Goal: Task Accomplishment & Management: Use online tool/utility

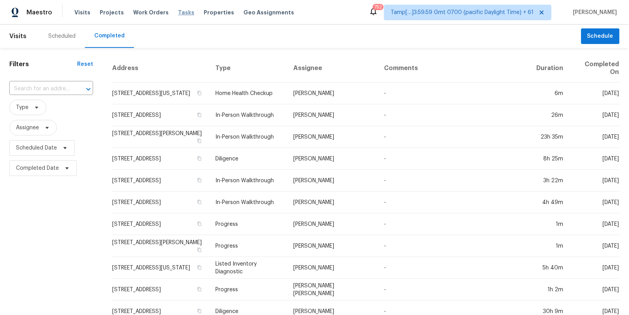
click at [178, 10] on span "Tasks" at bounding box center [186, 12] width 16 height 5
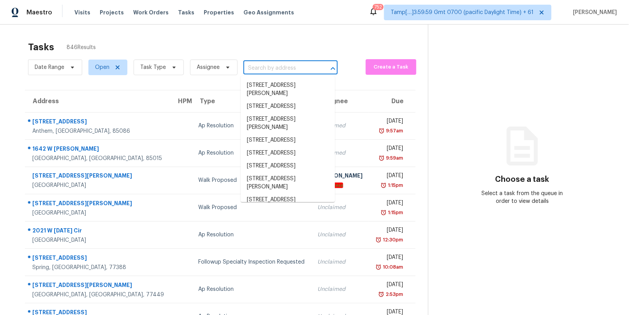
click at [245, 67] on input "text" at bounding box center [279, 68] width 72 height 12
paste input "[STREET_ADDRESS]"
type input "[STREET_ADDRESS]"
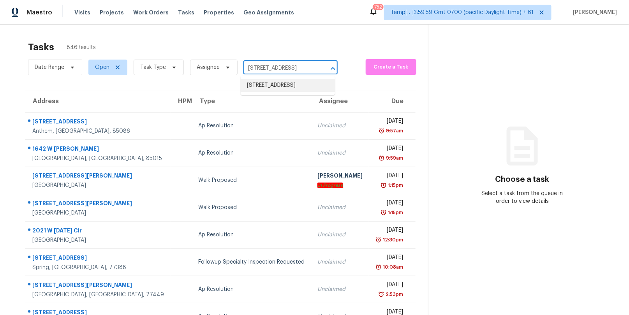
click at [273, 89] on li "[STREET_ADDRESS]" at bounding box center [288, 85] width 94 height 13
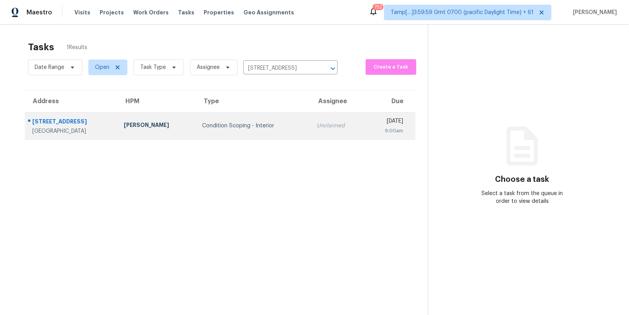
click at [317, 128] on div "Unclaimed" at bounding box center [338, 126] width 42 height 8
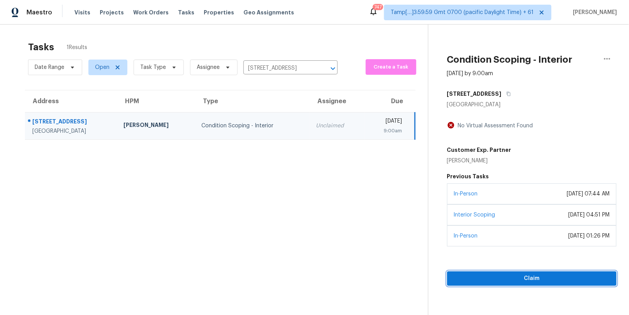
click at [479, 280] on span "Claim" at bounding box center [531, 279] width 157 height 10
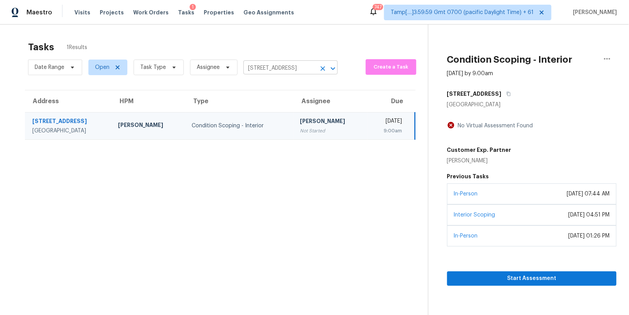
click at [269, 62] on input "[STREET_ADDRESS]" at bounding box center [279, 68] width 72 height 12
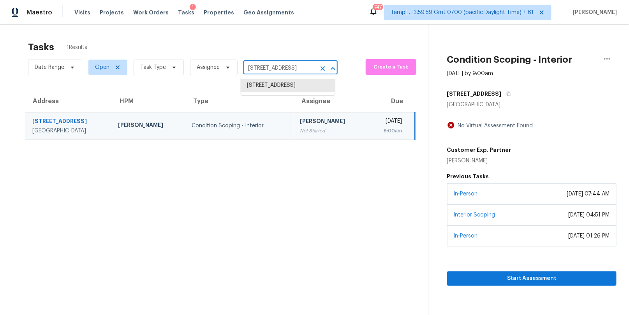
click at [269, 62] on input "[STREET_ADDRESS]" at bounding box center [279, 68] width 72 height 12
paste input "[STREET_ADDRESS]"
type input "[STREET_ADDRESS]"
click at [277, 87] on li "[STREET_ADDRESS]" at bounding box center [288, 85] width 94 height 13
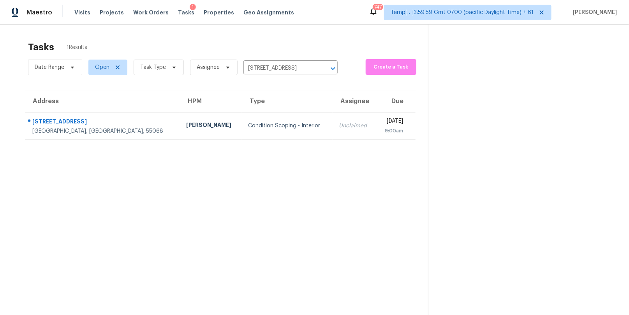
click at [262, 108] on th "Type" at bounding box center [287, 101] width 91 height 22
click at [262, 110] on th "Type" at bounding box center [287, 101] width 91 height 22
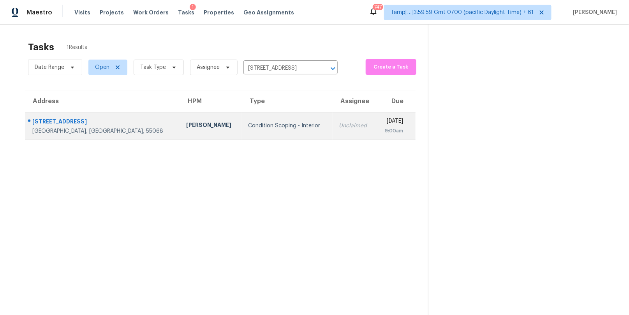
click at [262, 125] on div "Condition Scoping - Interior" at bounding box center [287, 126] width 78 height 8
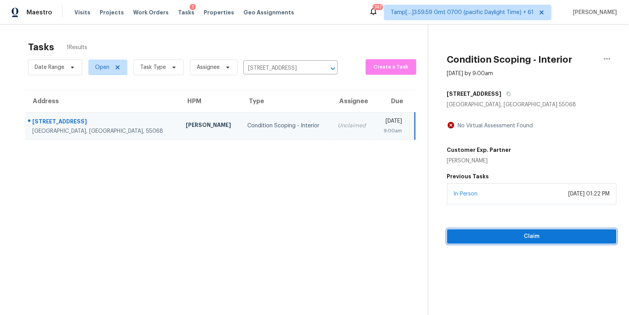
click at [536, 233] on span "Claim" at bounding box center [531, 237] width 157 height 10
click at [487, 234] on span "Start Assessment" at bounding box center [531, 237] width 157 height 10
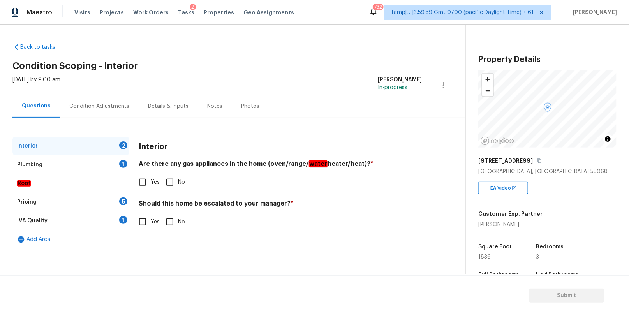
click at [145, 182] on input "Yes" at bounding box center [142, 182] width 16 height 16
checkbox input "true"
click at [173, 221] on input "No" at bounding box center [170, 222] width 16 height 16
checkbox input "true"
click at [66, 166] on div "Plumbing 1" at bounding box center [70, 164] width 117 height 19
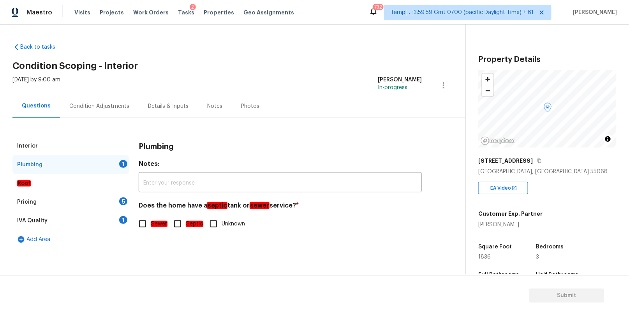
click at [141, 224] on input "Sewer" at bounding box center [142, 224] width 16 height 16
checkbox input "true"
click at [70, 195] on div "Pricing 5" at bounding box center [70, 202] width 117 height 19
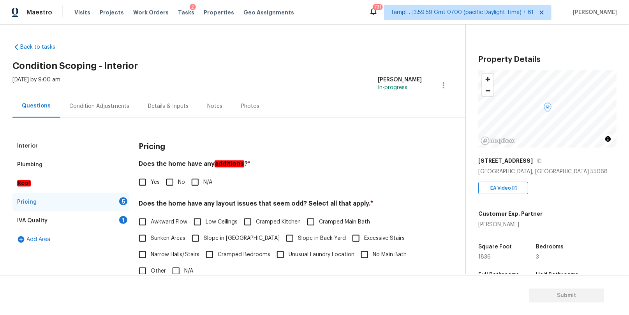
click at [291, 203] on h4 "Does the home have any layout issues that seem odd? Select all that apply. *" at bounding box center [280, 205] width 283 height 11
copy h4 "odd"
click at [174, 273] on input "N/A" at bounding box center [176, 271] width 16 height 16
checkbox input "true"
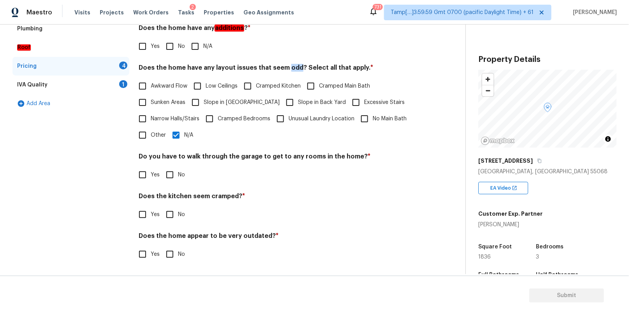
scroll to position [136, 0]
click at [174, 44] on input "No" at bounding box center [170, 47] width 16 height 16
checkbox input "true"
click at [190, 154] on h4 "Do you have to walk through the garage to get to any rooms in the home? *" at bounding box center [280, 158] width 283 height 11
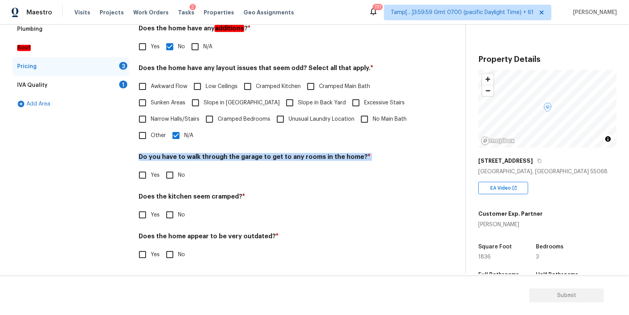
click at [190, 154] on h4 "Do you have to walk through the garage to get to any rooms in the home? *" at bounding box center [280, 158] width 283 height 11
copy div "Do you have to walk through the garage to get to any rooms in the home? *"
click at [171, 173] on input "No" at bounding box center [170, 175] width 16 height 16
checkbox input "true"
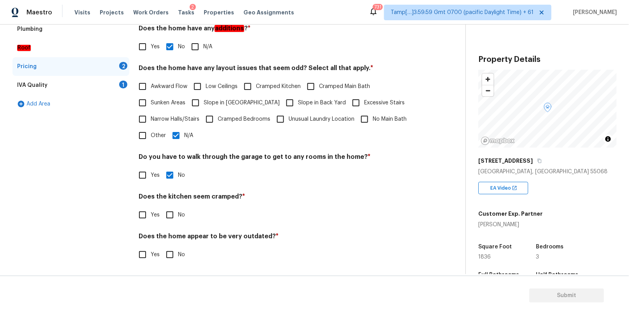
click at [227, 193] on h4 "Does the kitchen seem cramped? *" at bounding box center [280, 198] width 283 height 11
copy h4 "cramped"
click at [172, 217] on input "No" at bounding box center [170, 215] width 16 height 16
checkbox input "true"
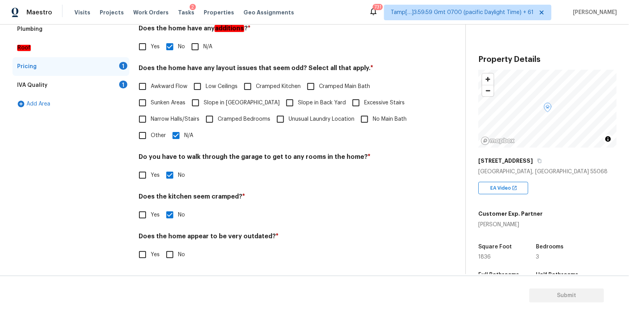
click at [235, 235] on h4 "Does the home appear to be very outdated? *" at bounding box center [280, 238] width 283 height 11
click at [175, 254] on input "No" at bounding box center [170, 255] width 16 height 16
checkbox input "true"
click at [51, 89] on div "IVA Quality 1" at bounding box center [70, 85] width 117 height 19
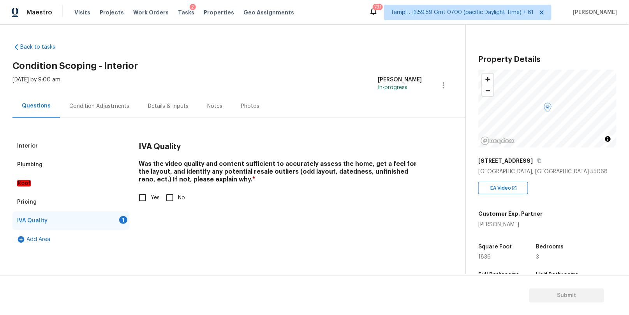
scroll to position [0, 0]
click at [144, 192] on input "Yes" at bounding box center [142, 198] width 16 height 16
checkbox input "true"
click at [87, 102] on div "Condition Adjustments" at bounding box center [99, 106] width 60 height 8
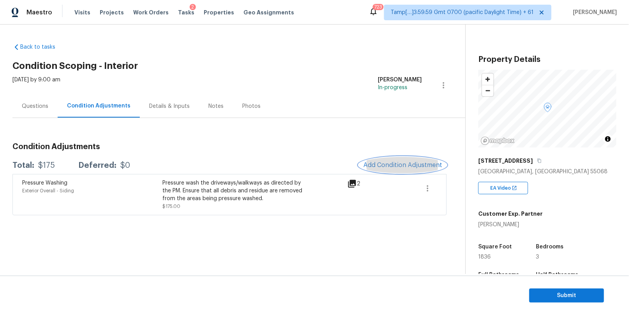
click at [389, 158] on button "Add Condition Adjustment" at bounding box center [403, 165] width 88 height 16
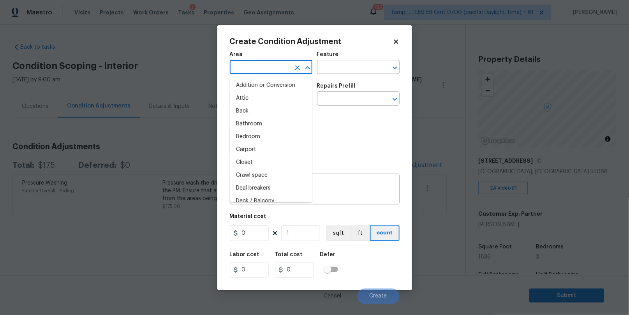
click at [260, 65] on input "text" at bounding box center [260, 68] width 61 height 12
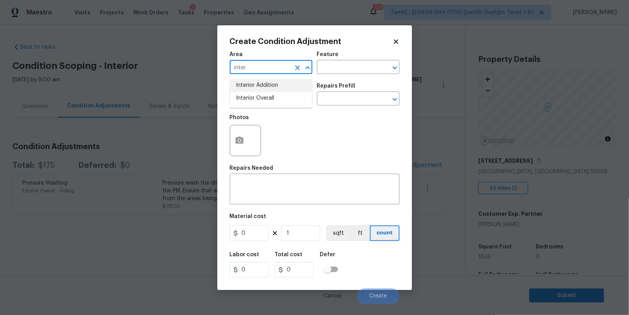
click at [263, 97] on li "Interior Overall" at bounding box center [271, 98] width 83 height 13
type input "Interior Overall"
click at [267, 95] on input "text" at bounding box center [260, 99] width 61 height 12
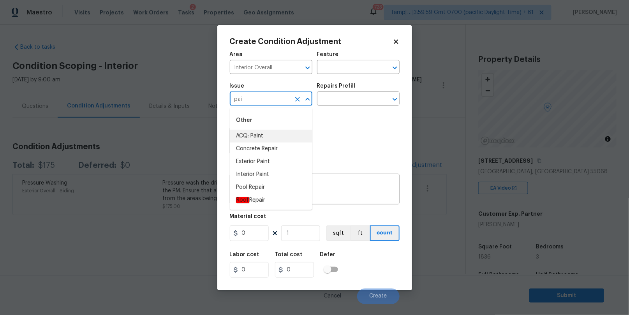
click at [261, 134] on li "ACQ: Paint" at bounding box center [271, 136] width 83 height 13
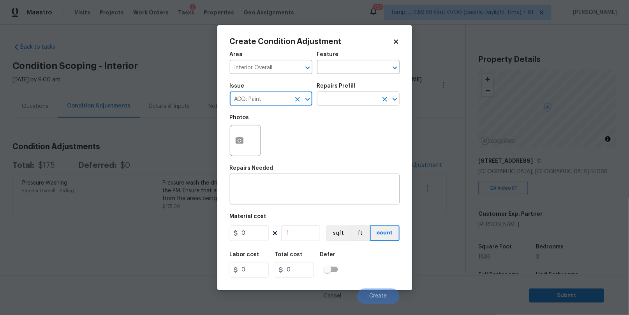
type input "ACQ: Paint"
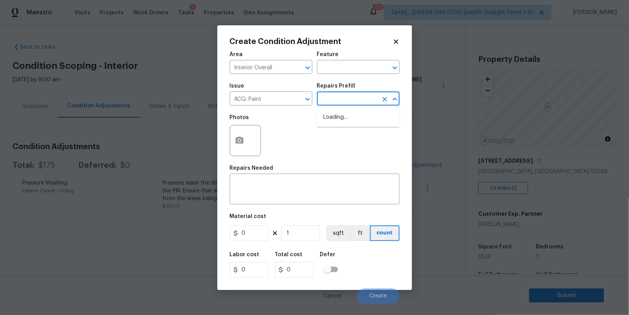
click at [345, 100] on input "text" at bounding box center [347, 99] width 61 height 12
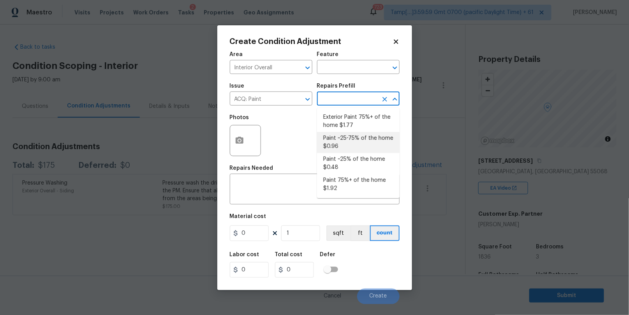
click at [344, 154] on li "Paint ~25% of the home $0.48" at bounding box center [358, 163] width 83 height 21
type input "Acquisition"
type textarea "Acquisition Scope: ~25% of the home needs interior paint"
type input "0.48"
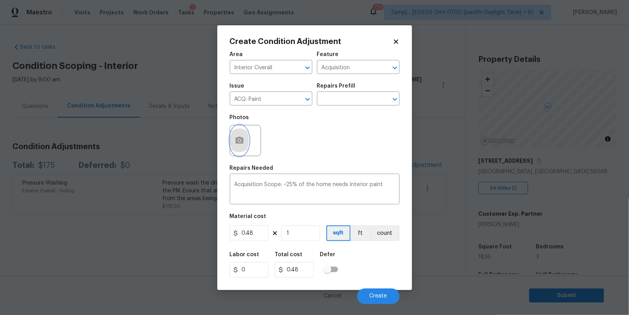
click at [238, 136] on button "button" at bounding box center [239, 140] width 19 height 30
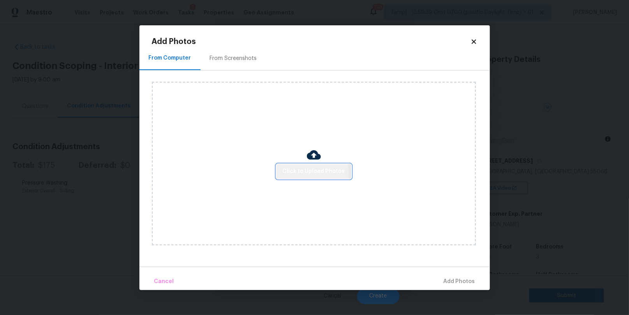
click at [298, 174] on span "Click to Upload Photos" at bounding box center [314, 172] width 62 height 10
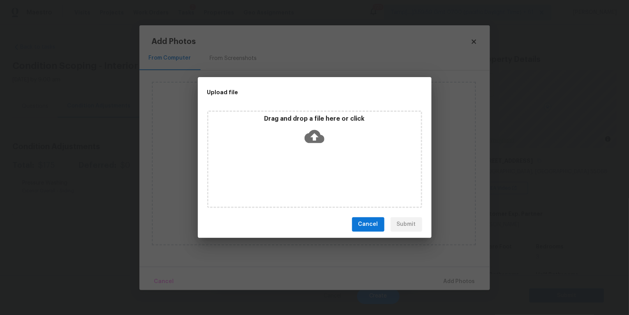
click at [308, 139] on icon at bounding box center [315, 136] width 20 height 13
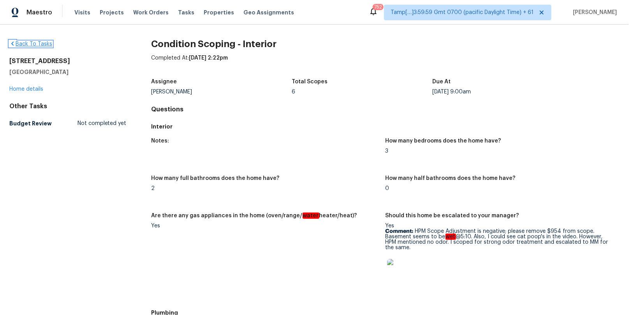
click at [13, 43] on icon at bounding box center [12, 44] width 6 height 6
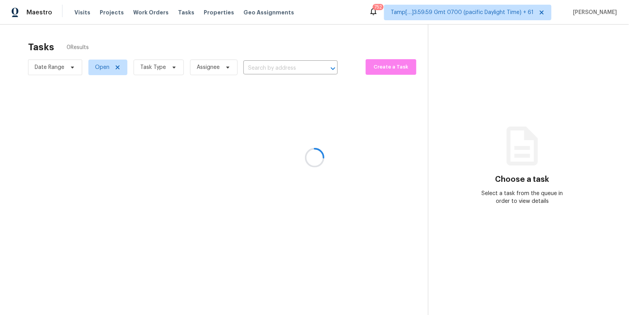
click at [74, 12] on div at bounding box center [314, 157] width 629 height 315
click at [77, 13] on div at bounding box center [314, 157] width 629 height 315
click at [81, 13] on div at bounding box center [314, 157] width 629 height 315
click at [79, 14] on div at bounding box center [314, 157] width 629 height 315
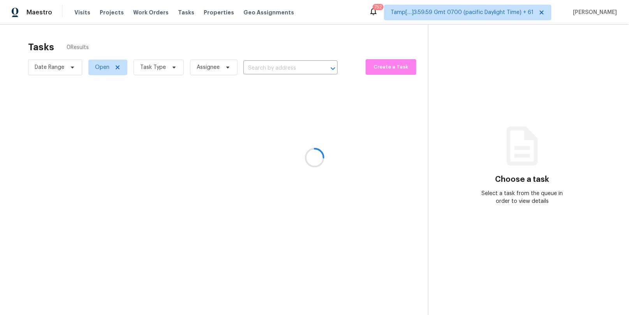
click at [76, 13] on div at bounding box center [314, 157] width 629 height 315
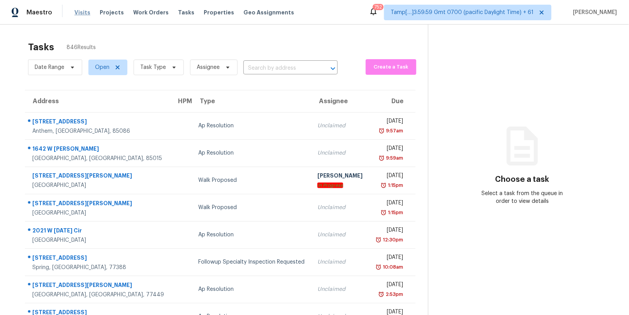
click at [78, 15] on span "Visits" at bounding box center [82, 13] width 16 height 8
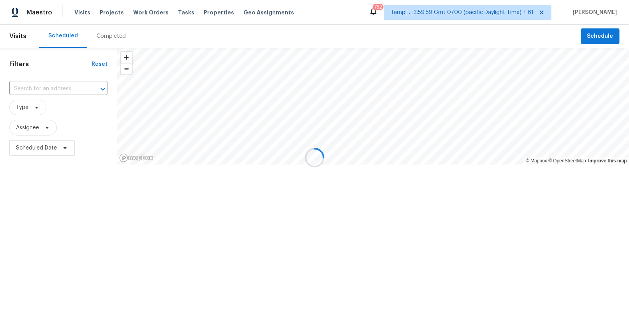
click at [115, 36] on div "Completed" at bounding box center [111, 36] width 29 height 8
click at [54, 86] on div at bounding box center [314, 157] width 629 height 315
click at [46, 87] on div at bounding box center [314, 157] width 629 height 315
click at [39, 87] on div at bounding box center [314, 157] width 629 height 315
click at [34, 88] on div at bounding box center [314, 157] width 629 height 315
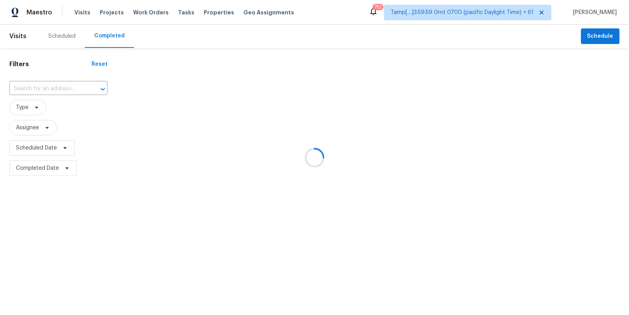
click at [38, 88] on div at bounding box center [314, 157] width 629 height 315
click at [54, 85] on div at bounding box center [314, 157] width 629 height 315
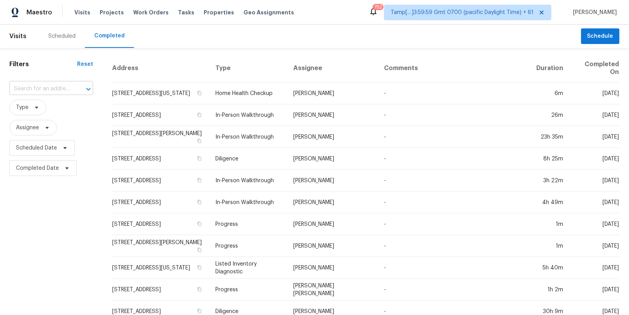
click at [48, 89] on input "text" at bounding box center [40, 89] width 62 height 12
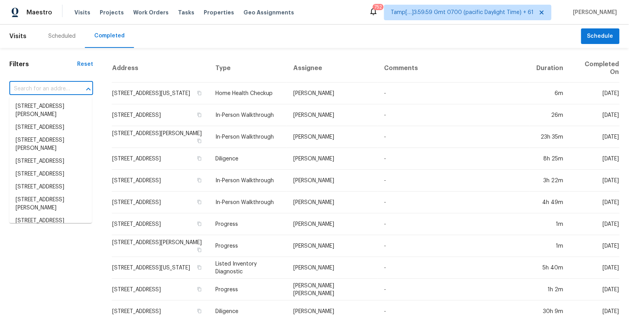
paste input "[STREET_ADDRESS]"
type input "[STREET_ADDRESS]"
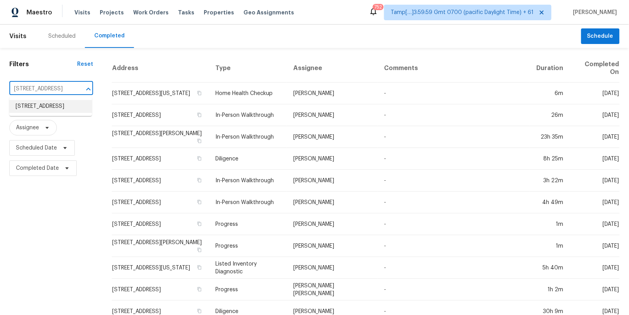
click at [41, 104] on li "[STREET_ADDRESS]" at bounding box center [50, 106] width 83 height 13
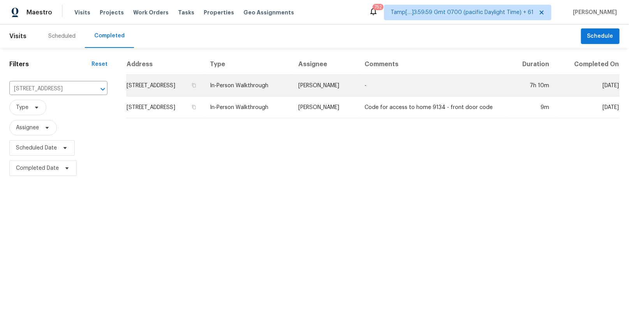
click at [292, 84] on td "In-Person Walkthrough" at bounding box center [248, 86] width 88 height 22
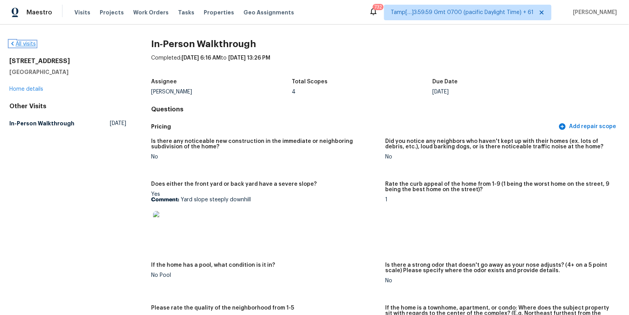
click at [11, 43] on icon at bounding box center [12, 44] width 6 height 6
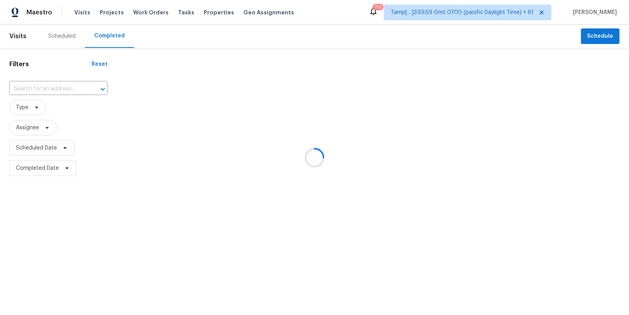
click at [38, 87] on div at bounding box center [314, 157] width 629 height 315
click at [34, 87] on div at bounding box center [314, 157] width 629 height 315
click at [41, 88] on div at bounding box center [314, 157] width 629 height 315
click at [41, 86] on div at bounding box center [314, 157] width 629 height 315
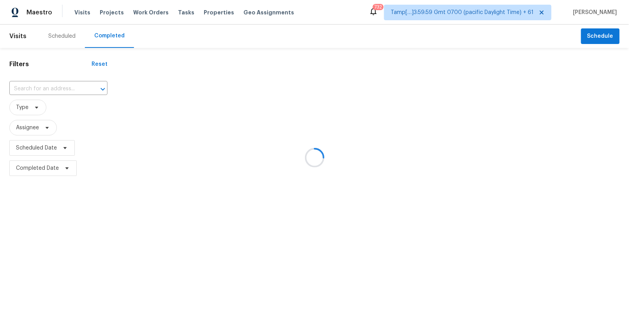
click at [41, 86] on div at bounding box center [314, 157] width 629 height 315
click at [36, 88] on div at bounding box center [314, 157] width 629 height 315
click at [37, 89] on div at bounding box center [314, 157] width 629 height 315
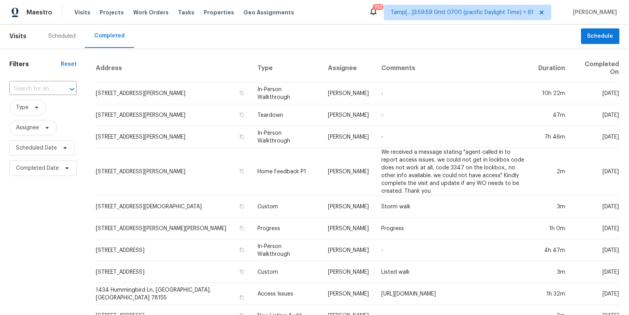
click at [37, 89] on input "text" at bounding box center [32, 89] width 46 height 12
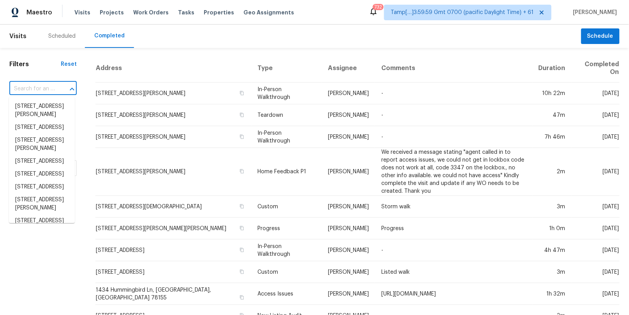
paste input "[STREET_ADDRESS]"
type input "[STREET_ADDRESS]"
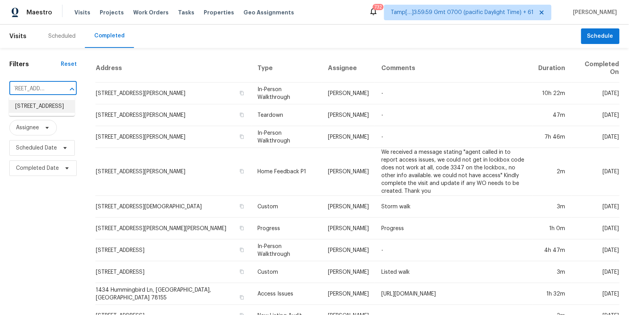
click at [33, 105] on li "[STREET_ADDRESS]" at bounding box center [42, 106] width 66 height 13
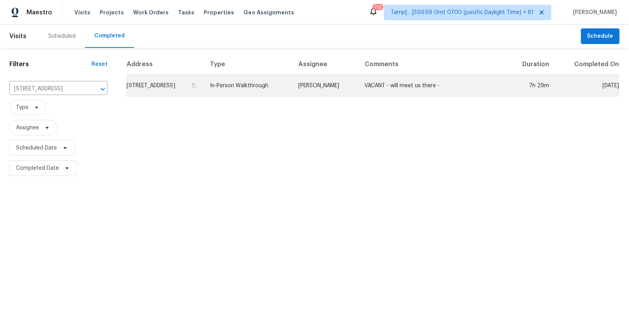
click at [284, 88] on td "In-Person Walkthrough" at bounding box center [248, 86] width 88 height 22
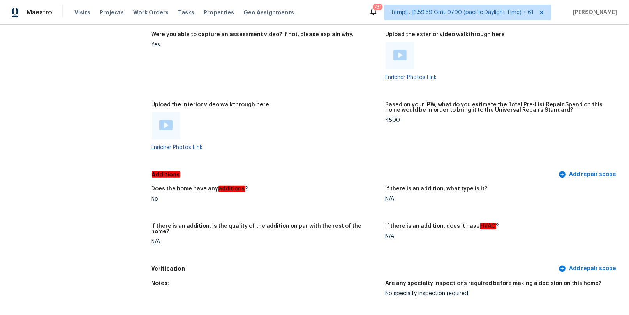
scroll to position [1586, 0]
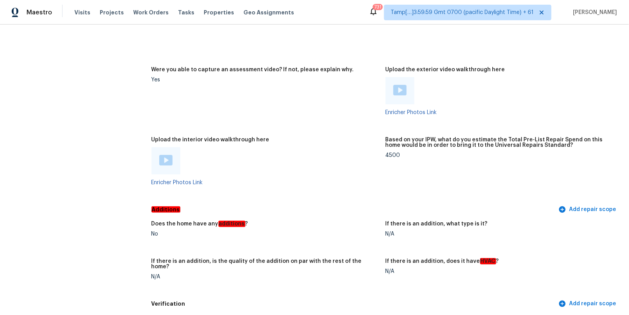
click at [167, 160] on img at bounding box center [165, 160] width 13 height 11
click at [0, 0] on div "Maestro Visits Projects Work Orders Tasks Properties Geo Assignments 731 Tamp[……" at bounding box center [314, 157] width 629 height 315
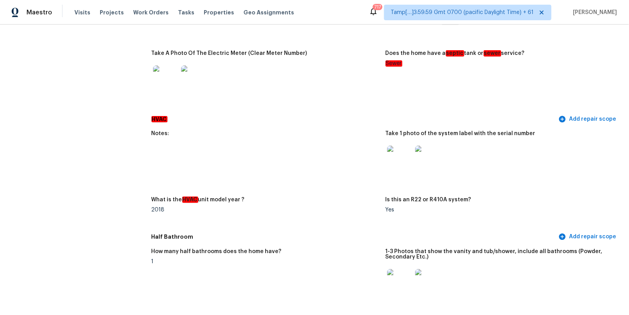
scroll to position [0, 0]
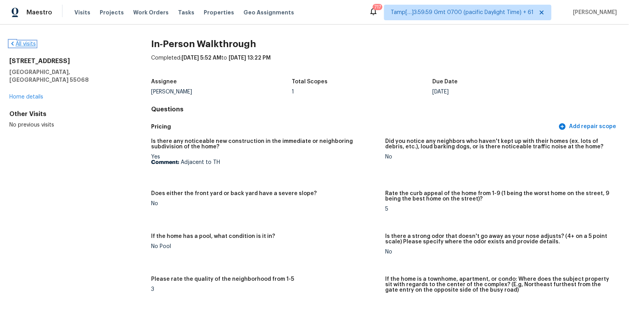
click at [12, 42] on icon at bounding box center [12, 44] width 2 height 4
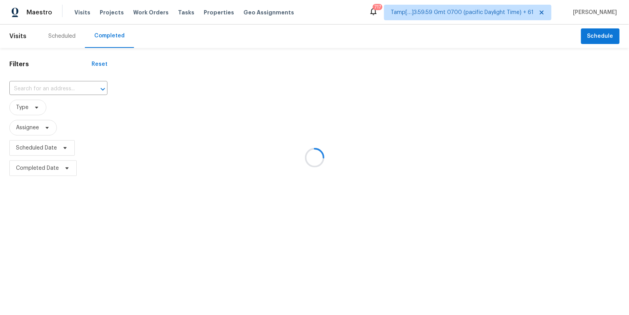
click at [33, 89] on div at bounding box center [314, 157] width 629 height 315
click at [35, 89] on div at bounding box center [314, 157] width 629 height 315
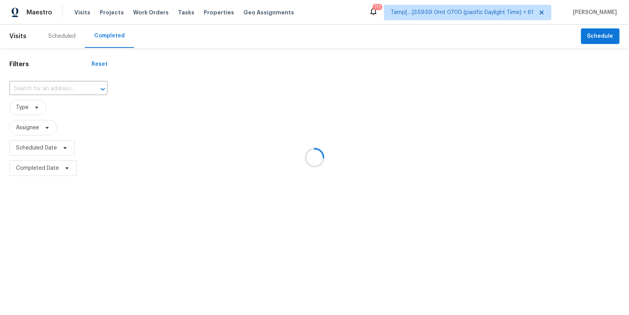
click at [28, 88] on div at bounding box center [314, 157] width 629 height 315
click at [34, 88] on div at bounding box center [314, 157] width 629 height 315
click at [37, 88] on div at bounding box center [314, 157] width 629 height 315
click at [30, 88] on div at bounding box center [314, 157] width 629 height 315
click at [52, 86] on div at bounding box center [314, 157] width 629 height 315
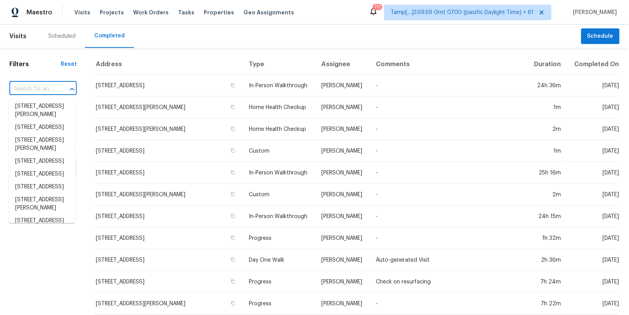
click at [33, 91] on input "text" at bounding box center [32, 89] width 46 height 12
paste input "[STREET_ADDRESS]"
type input "[STREET_ADDRESS]"
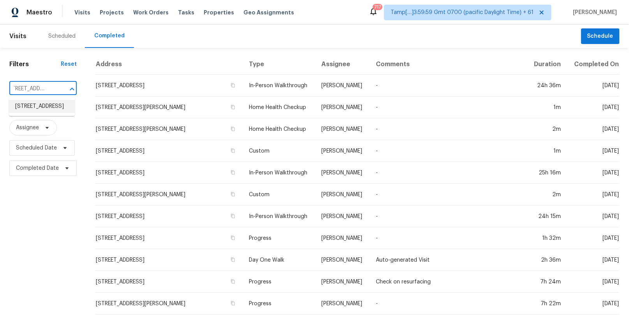
click at [34, 113] on li "[STREET_ADDRESS]" at bounding box center [42, 106] width 66 height 13
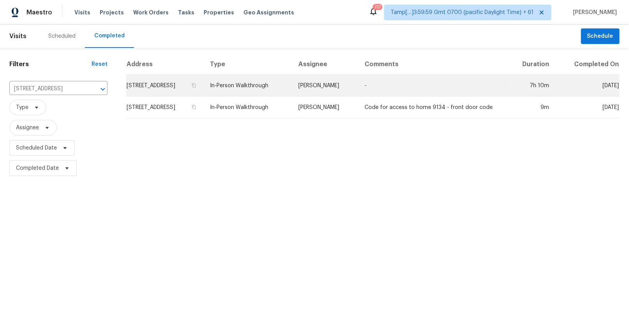
click at [292, 88] on td "In-Person Walkthrough" at bounding box center [248, 86] width 88 height 22
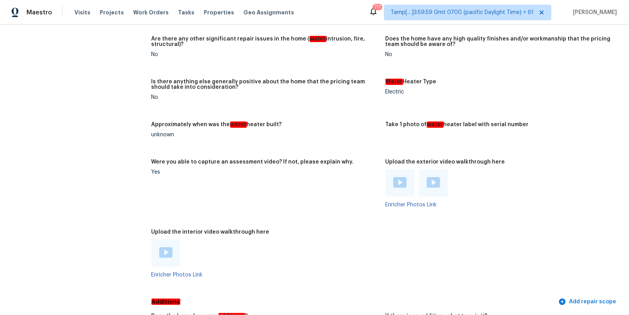
scroll to position [1264, 0]
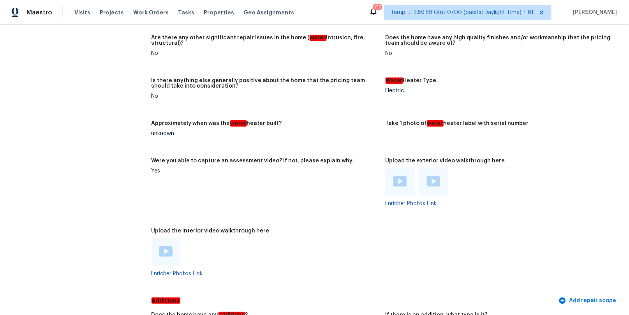
click at [165, 251] on img at bounding box center [165, 251] width 13 height 11
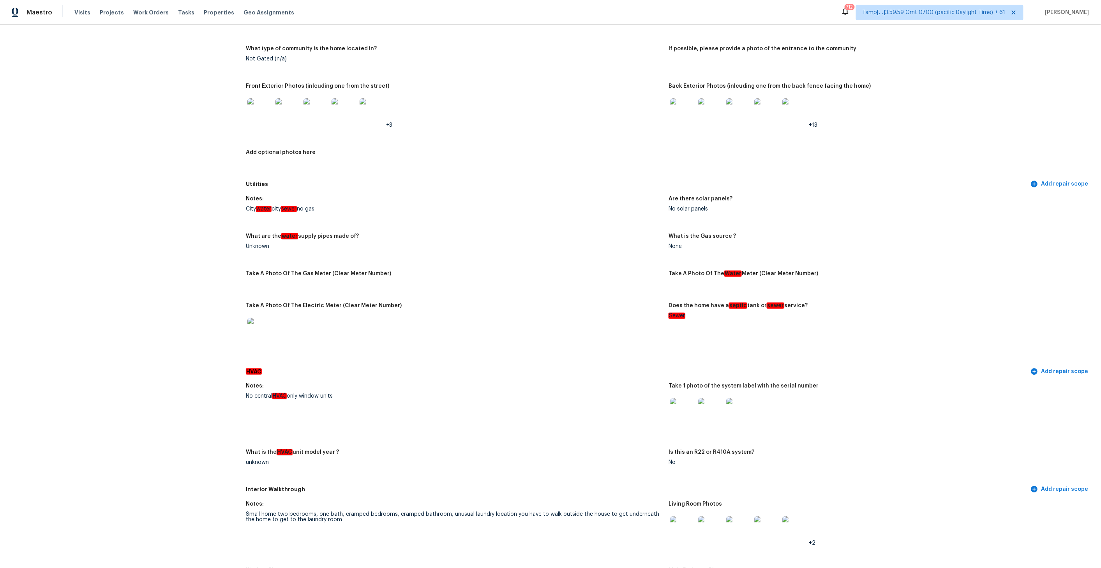
scroll to position [459, 0]
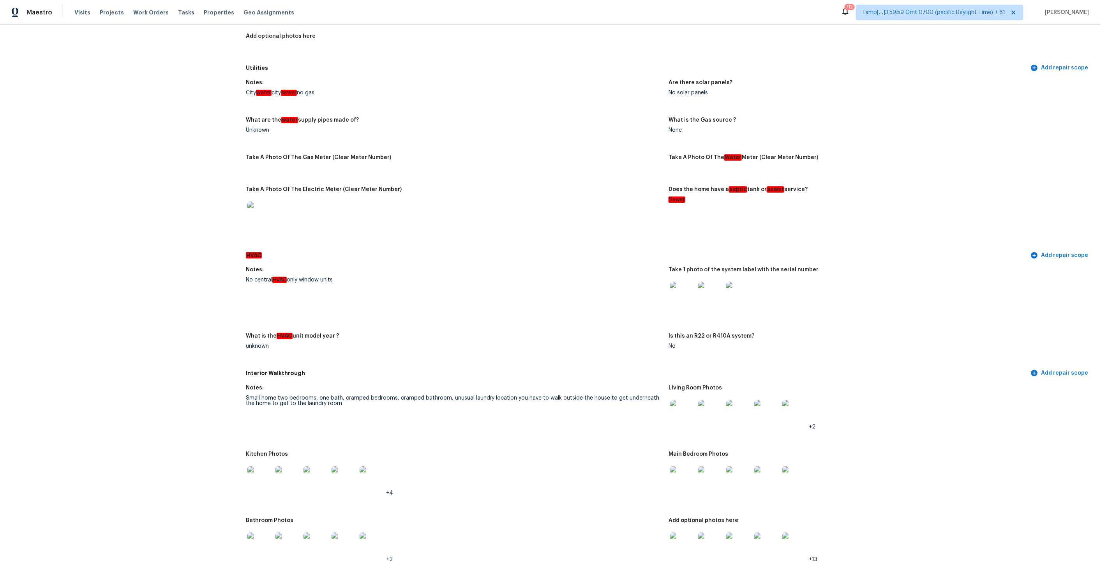
click at [629, 315] on img at bounding box center [682, 412] width 25 height 25
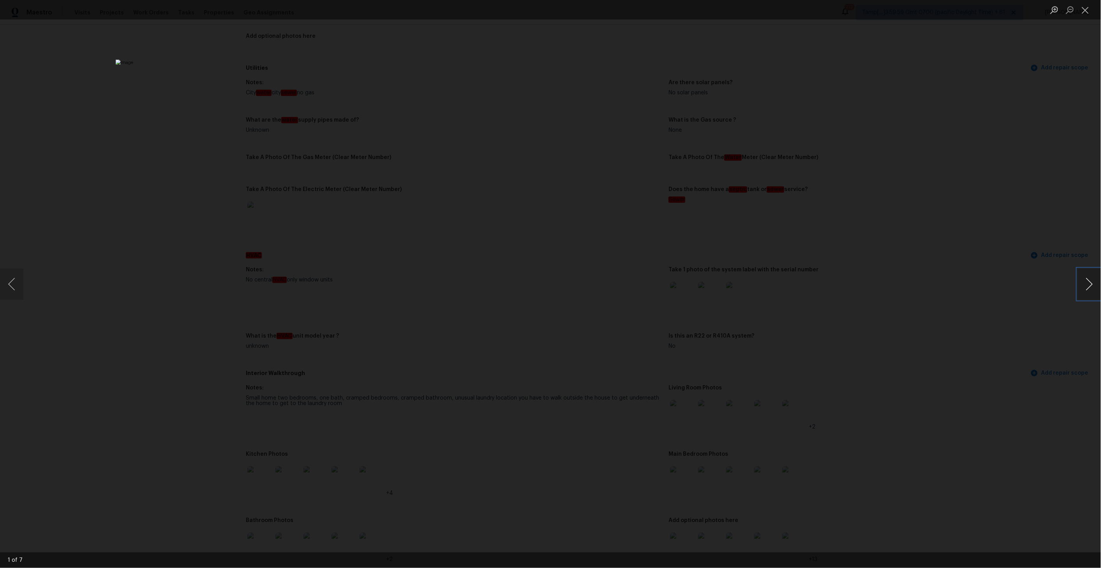
click at [629, 282] on button "Next image" at bounding box center [1088, 283] width 23 height 31
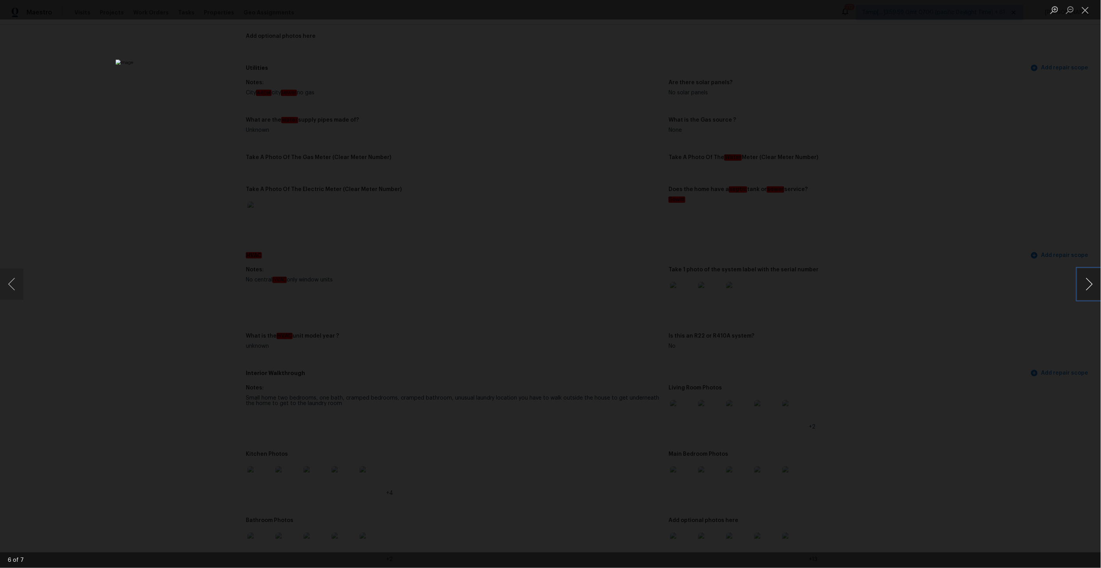
click at [629, 282] on button "Next image" at bounding box center [1088, 283] width 23 height 31
click at [629, 283] on button "Next image" at bounding box center [1088, 283] width 23 height 31
click at [629, 7] on button "Close lightbox" at bounding box center [1085, 10] width 16 height 14
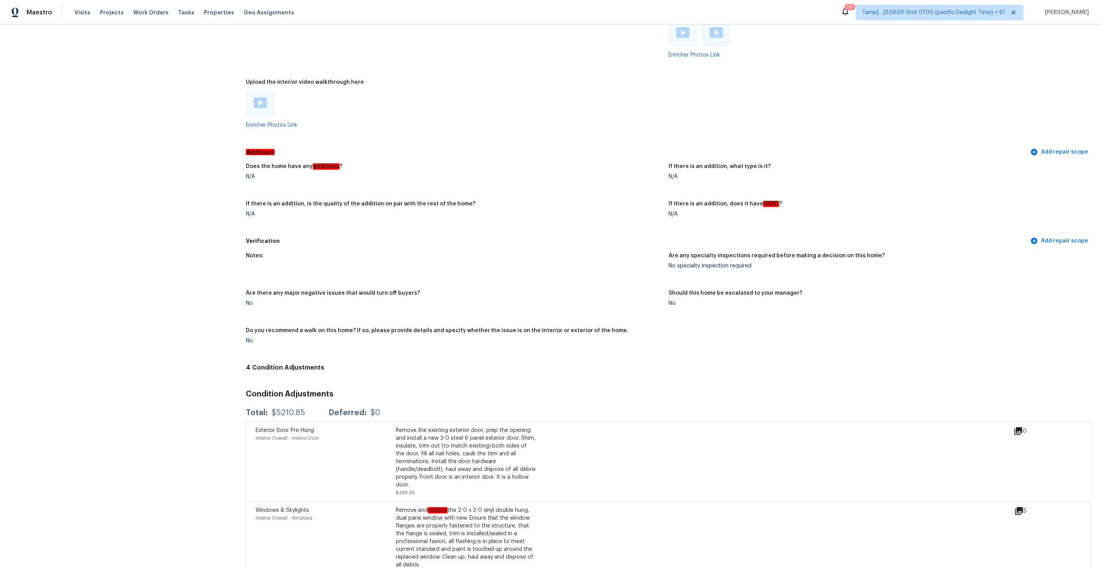
scroll to position [1464, 0]
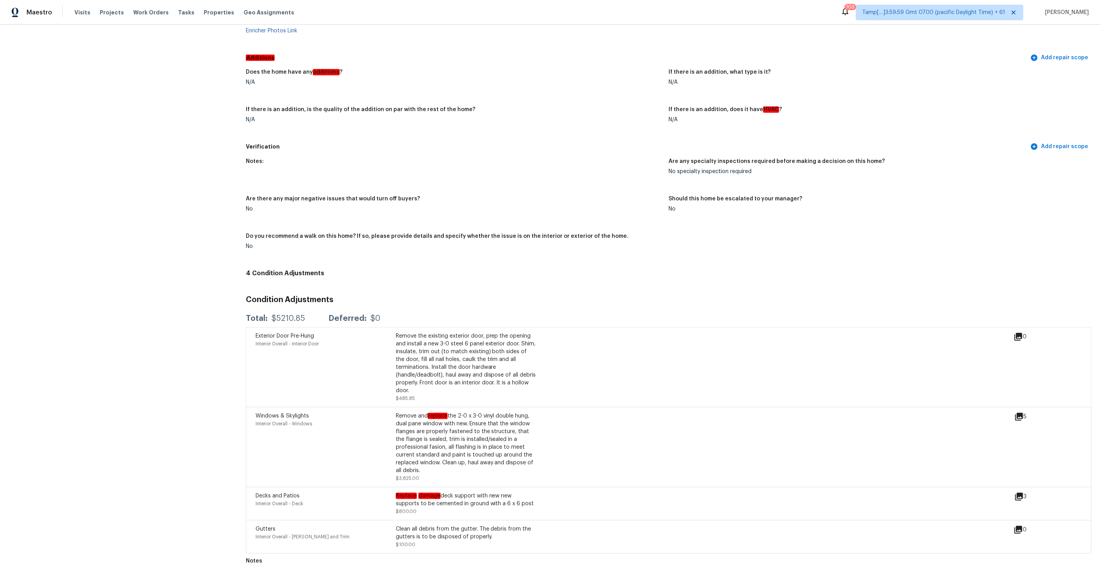
click at [629, 315] on icon at bounding box center [1019, 416] width 8 height 8
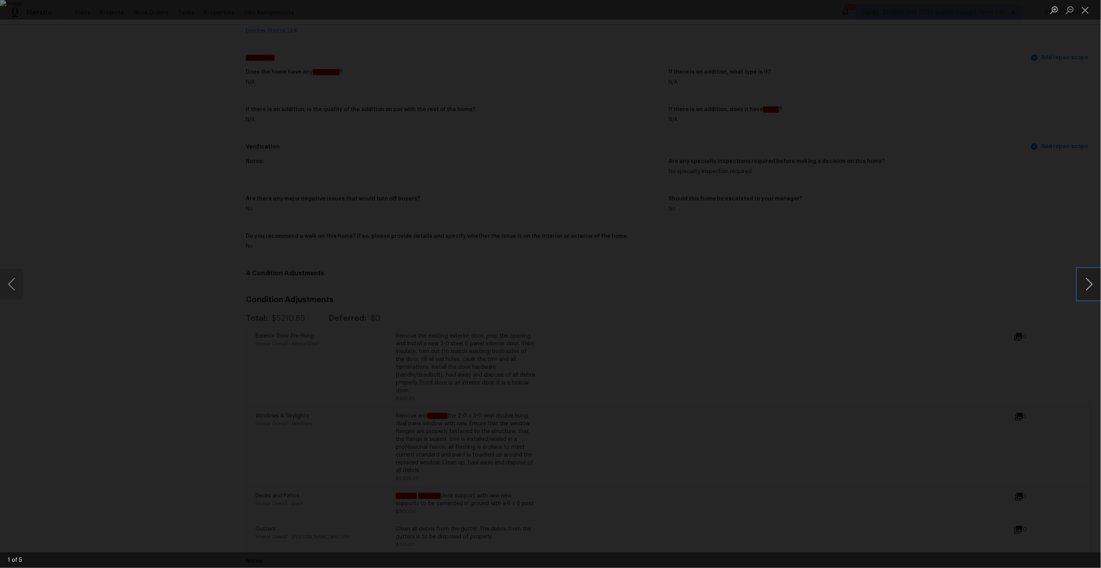
click at [629, 282] on button "Next image" at bounding box center [1088, 283] width 23 height 31
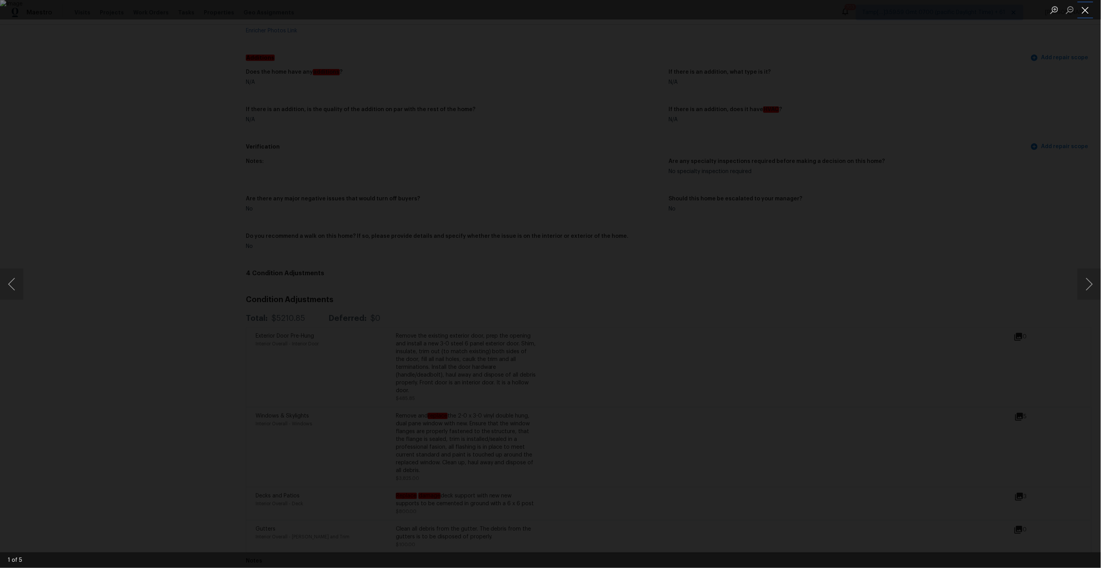
click at [629, 12] on button "Close lightbox" at bounding box center [1085, 10] width 16 height 14
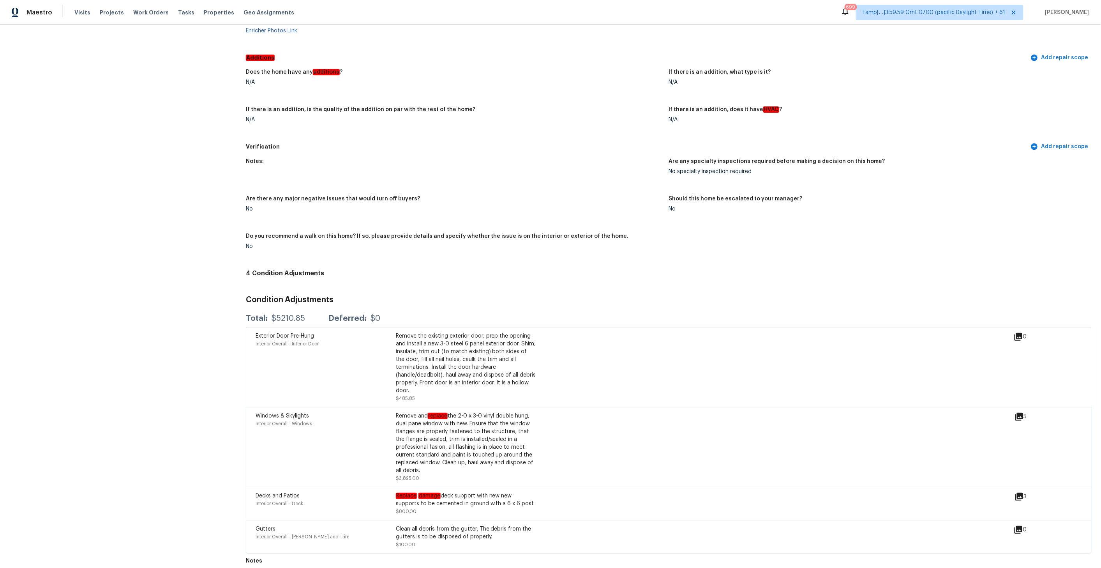
scroll to position [0, 0]
